Goal: Information Seeking & Learning: Learn about a topic

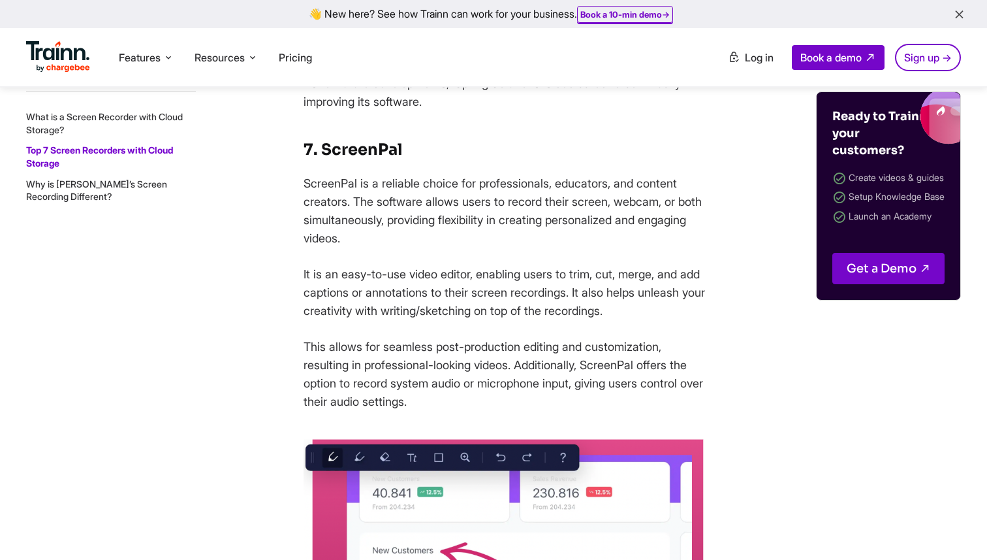
scroll to position [6676, 0]
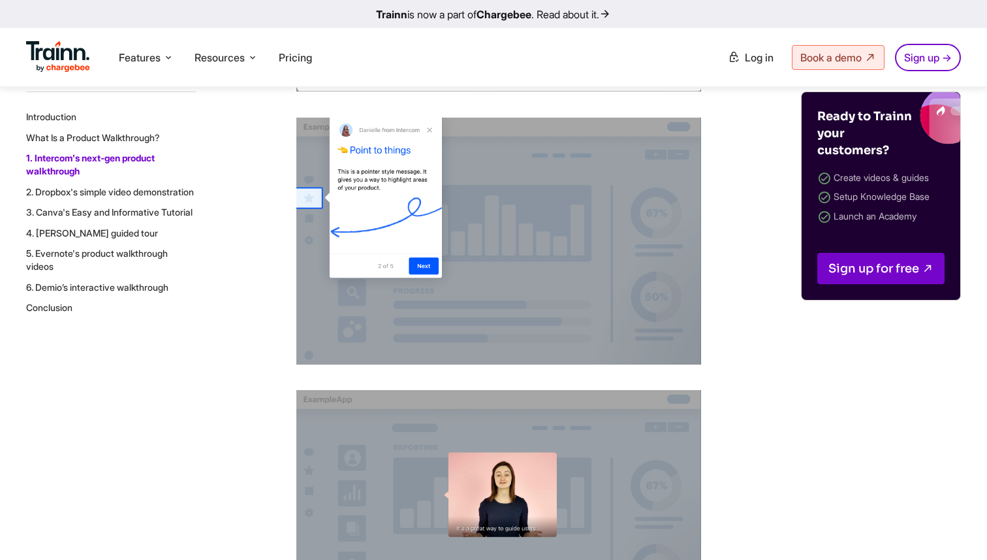
scroll to position [3005, 0]
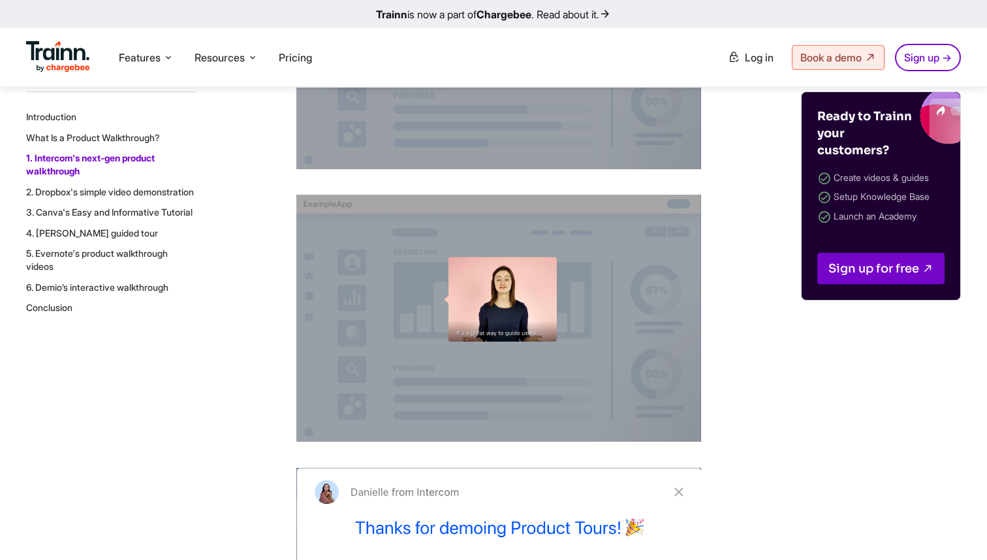
click at [136, 133] on link "What Is a Product Walkthrough?" at bounding box center [93, 137] width 134 height 11
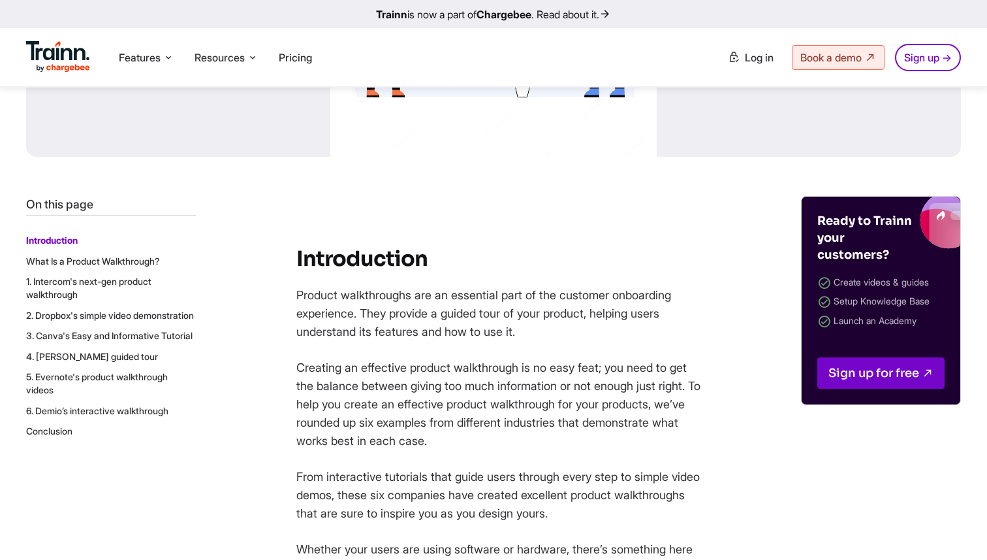
scroll to position [564, 0]
